Goal: Information Seeking & Learning: Learn about a topic

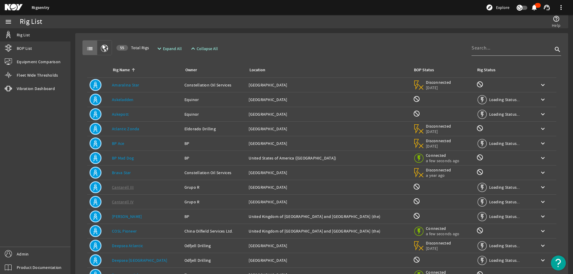
click at [313, 31] on rigsentry-mat-card "list 55 Total Rigs expand_more Expand All expand_less Collapse All search Rig N…" at bounding box center [321, 179] width 502 height 302
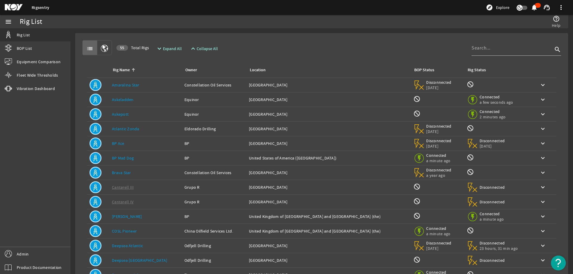
click at [117, 115] on link "Askepott" at bounding box center [120, 114] width 17 height 5
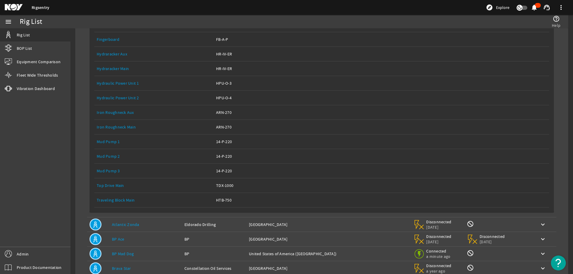
scroll to position [149, 0]
click at [110, 184] on link "Top Drive Main" at bounding box center [110, 183] width 27 height 5
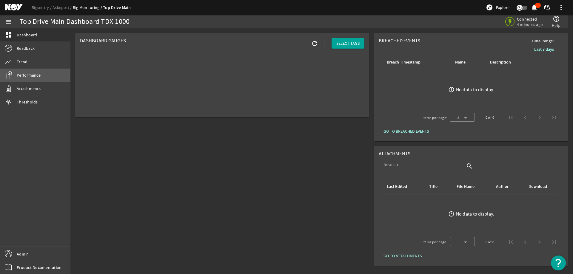
click at [23, 75] on span "Performance" at bounding box center [29, 75] width 24 height 6
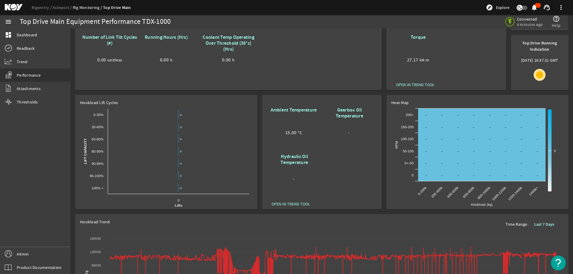
scroll to position [164, 0]
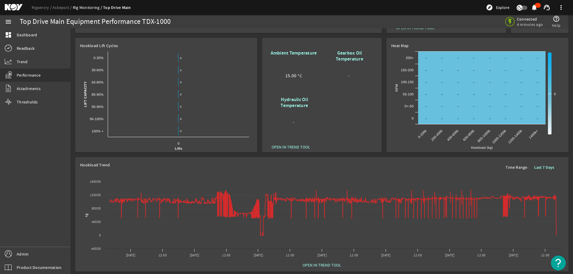
click at [551, 165] on b "Last 7 Days" at bounding box center [544, 168] width 20 height 6
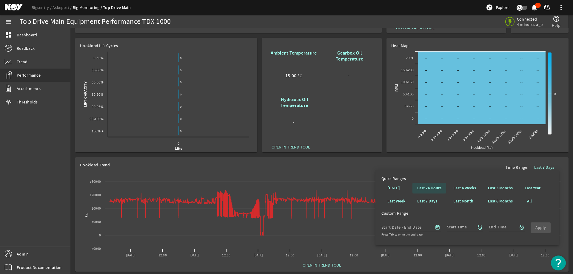
click at [430, 188] on b "Last 24 Hours" at bounding box center [429, 188] width 24 height 6
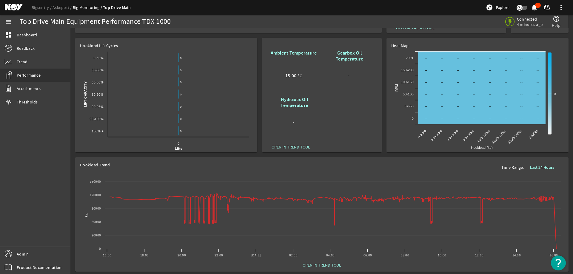
click at [565, 155] on rigsentry-mat-card "Hookload Trend Time Range: Last 24 Hours Created with Highcharts 11.1.0 kg Char…" at bounding box center [322, 214] width 498 height 119
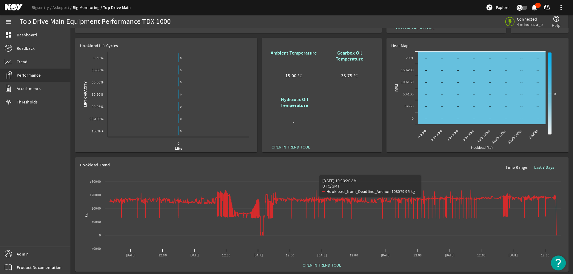
click at [384, 155] on rigsentry-mat-card "Hookload Trend Time Range: Last 7 Days Created with Highcharts 11.1.0 kg Chart …" at bounding box center [322, 214] width 498 height 119
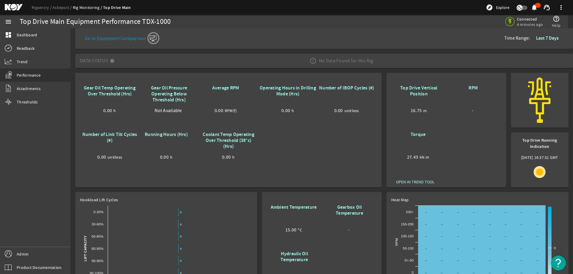
scroll to position [0, 0]
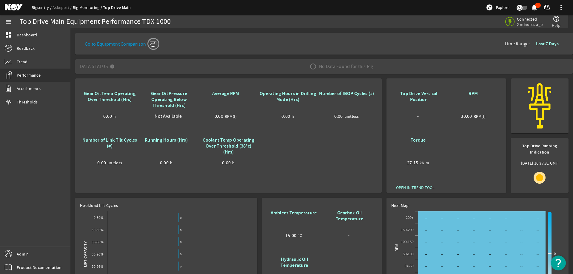
click at [36, 9] on link "Rigsentry" at bounding box center [42, 7] width 21 height 5
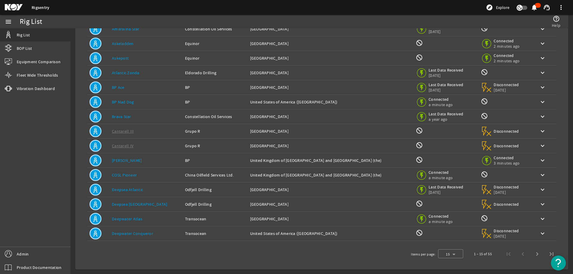
scroll to position [56, 0]
click at [132, 220] on link "Deepwater Atlas" at bounding box center [127, 218] width 30 height 5
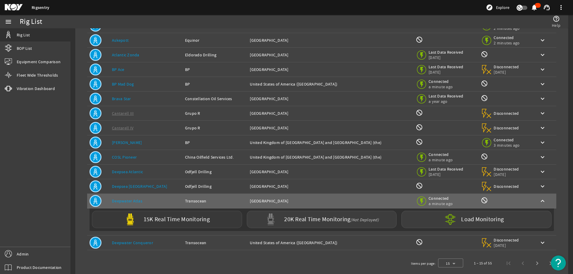
scroll to position [84, 0]
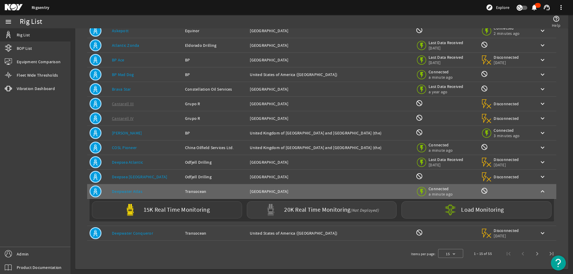
click at [152, 211] on label "15K Real Time Monitoring" at bounding box center [176, 210] width 66 height 6
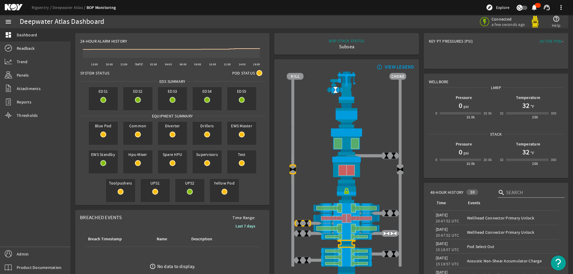
click at [272, 112] on rigsentry-mat-card "info_outline VIEW LEGEND" at bounding box center [346, 180] width 149 height 247
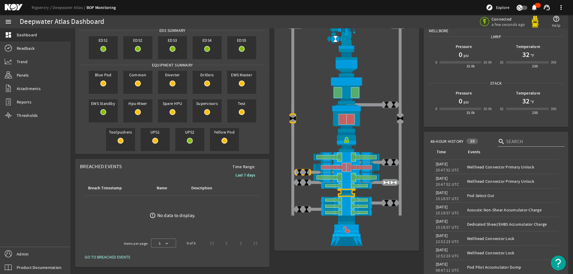
scroll to position [89, 0]
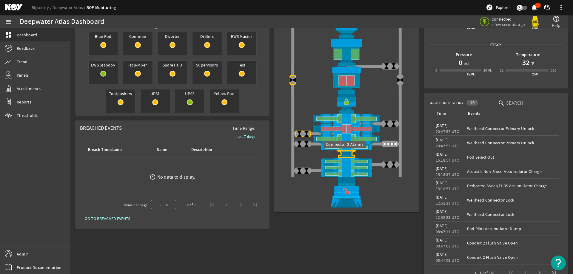
click at [342, 153] on img at bounding box center [346, 154] width 119 height 8
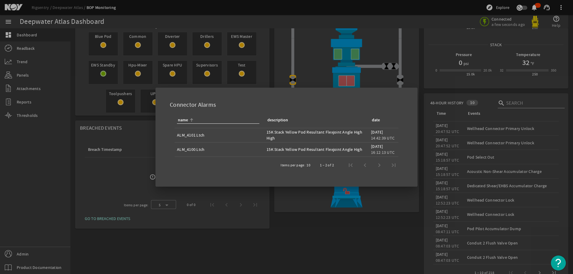
drag, startPoint x: 293, startPoint y: 206, endPoint x: 300, endPoint y: 188, distance: 19.6
click at [293, 206] on div at bounding box center [286, 137] width 573 height 274
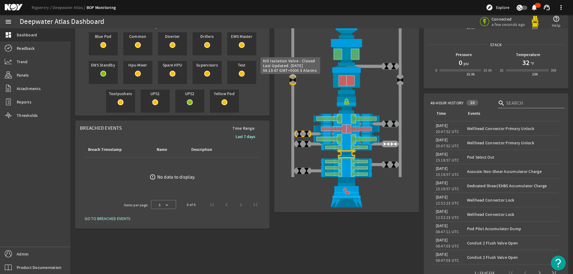
click at [289, 83] on img at bounding box center [292, 79] width 7 height 7
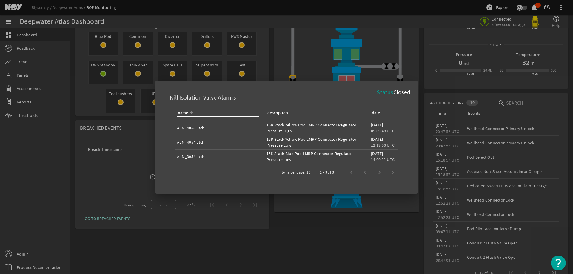
drag, startPoint x: 278, startPoint y: 232, endPoint x: 282, endPoint y: 203, distance: 29.5
click at [278, 231] on div at bounding box center [286, 137] width 573 height 274
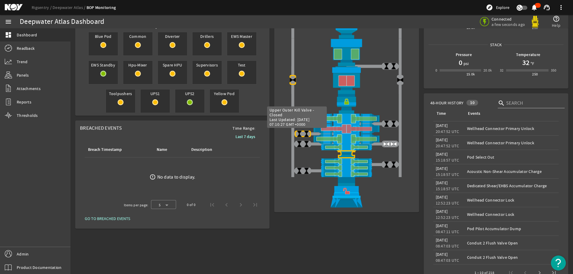
click at [296, 131] on img at bounding box center [299, 133] width 7 height 7
click at [303, 132] on img at bounding box center [306, 133] width 7 height 7
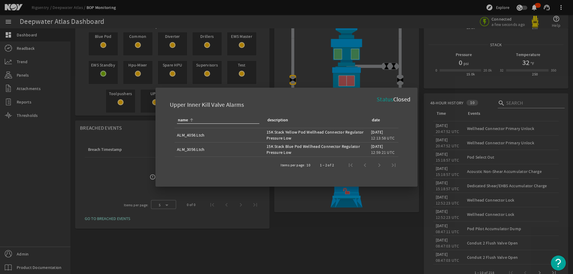
click at [285, 234] on div at bounding box center [286, 137] width 573 height 274
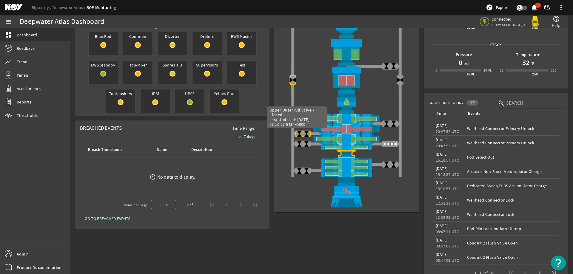
click at [297, 134] on img at bounding box center [299, 133] width 7 height 7
click at [304, 132] on img at bounding box center [306, 133] width 7 height 7
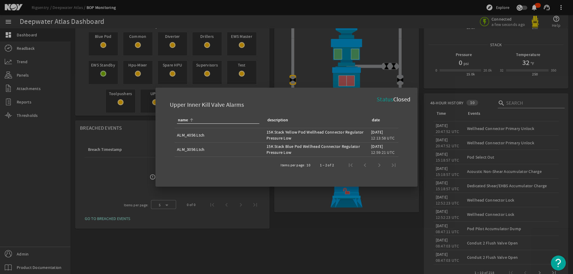
click at [300, 245] on div at bounding box center [286, 137] width 573 height 274
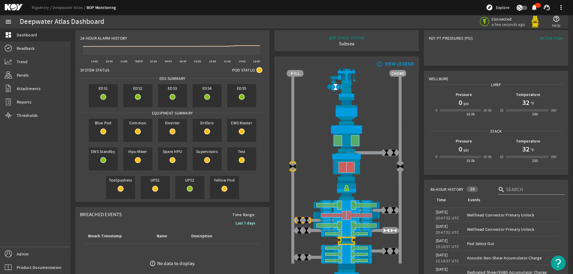
scroll to position [0, 0]
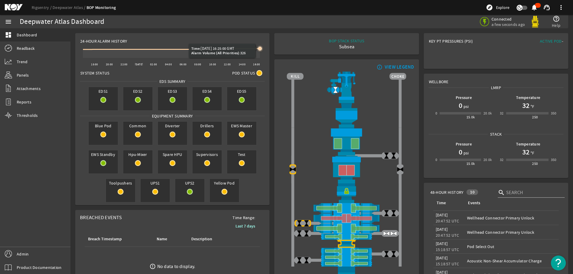
click at [259, 49] on icon at bounding box center [260, 49] width 4 height 4
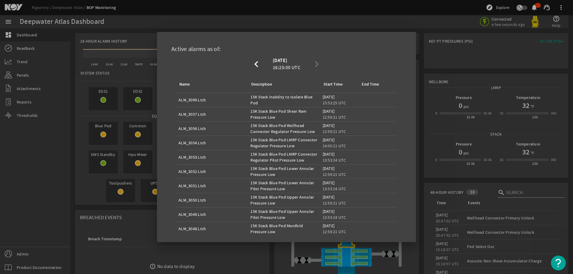
click at [117, 25] on div at bounding box center [286, 137] width 573 height 274
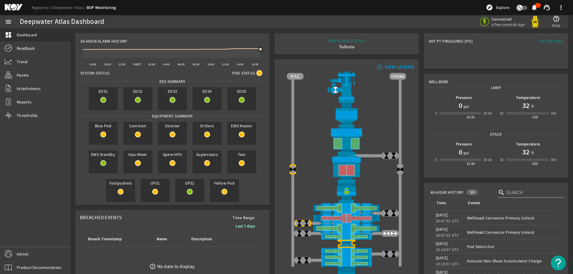
click at [377, 35] on mat-card "BOP STACK STATUS Subsea END OF WELL - ACTIVE STACK -" at bounding box center [346, 43] width 144 height 21
click at [274, 52] on mat-card "BOP STACK STATUS Subsea END OF WELL - ACTIVE STACK -" at bounding box center [346, 43] width 144 height 21
click at [38, 6] on link "Rigsentry" at bounding box center [42, 7] width 21 height 5
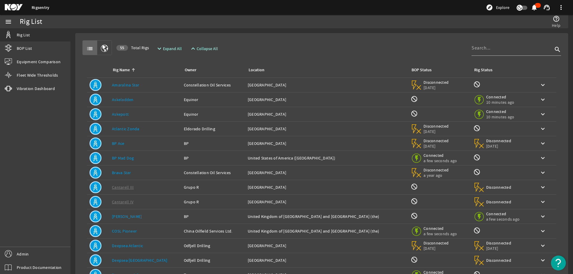
click at [330, 31] on rigsentry-mat-card "list 55 Total Rigs expand_more Expand All expand_less Collapse All search Rig N…" at bounding box center [321, 179] width 502 height 302
click at [390, 29] on rigsentry-mat-card "list 55 Total Rigs expand_more Expand All expand_less Collapse All search Rig N…" at bounding box center [321, 179] width 502 height 302
click at [333, 36] on mat-card "list 55 Total Rigs expand_more Expand All expand_less Collapse All search Rig N…" at bounding box center [321, 179] width 493 height 293
click at [332, 36] on mat-card "list 55 Total Rigs expand_more Expand All expand_less Collapse All search Rig N…" at bounding box center [321, 179] width 493 height 293
click at [288, 43] on div "list 55 Total Rigs expand_more Expand All expand_less Collapse All search" at bounding box center [321, 47] width 478 height 15
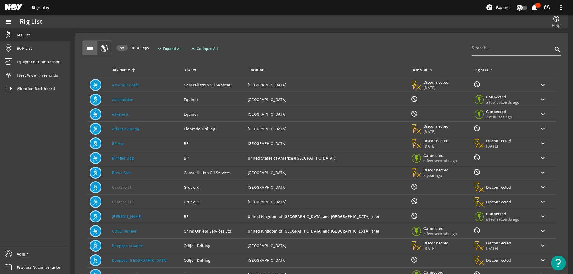
click at [332, 37] on mat-card "list 55 Total Rigs expand_more Expand All expand_less Collapse All search Rig N…" at bounding box center [321, 179] width 493 height 293
click at [332, 34] on mat-card "list 55 Total Rigs expand_more Expand All expand_less Collapse All search Rig N…" at bounding box center [321, 179] width 493 height 293
